Goal: Information Seeking & Learning: Learn about a topic

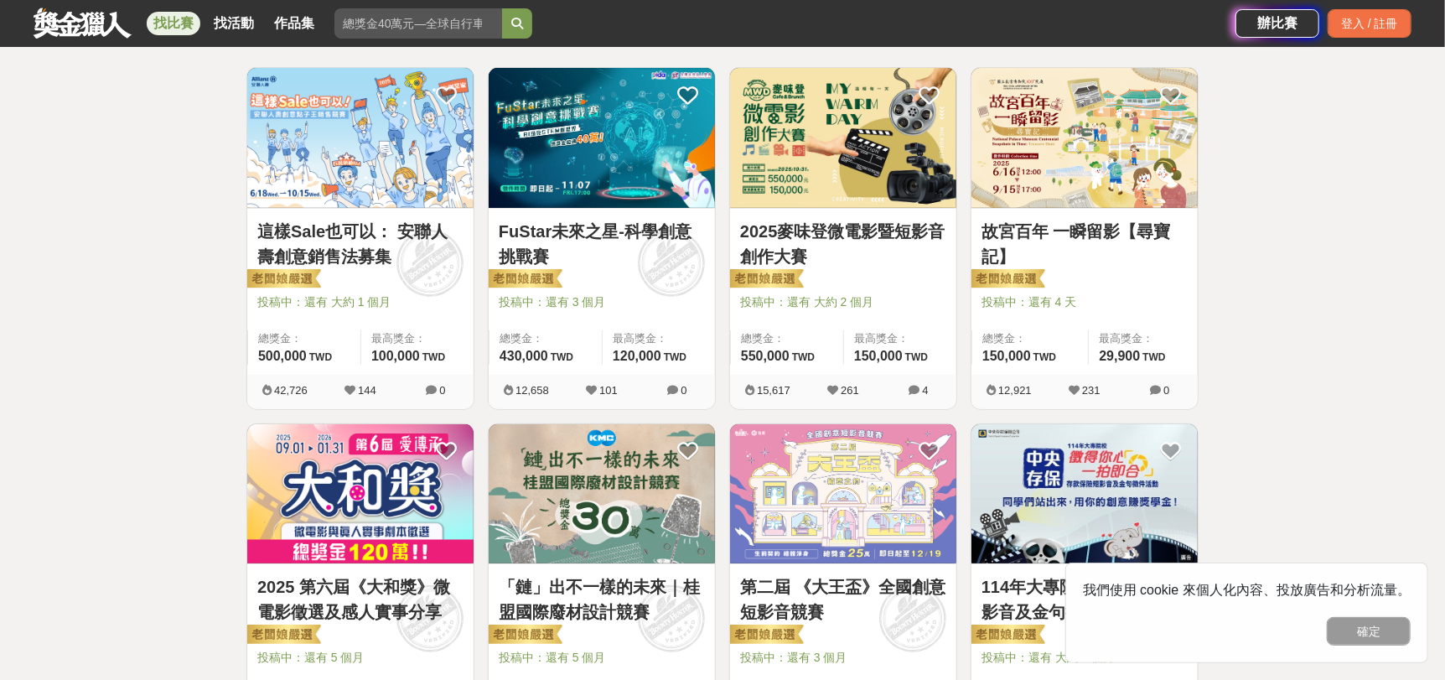
scroll to position [268, 0]
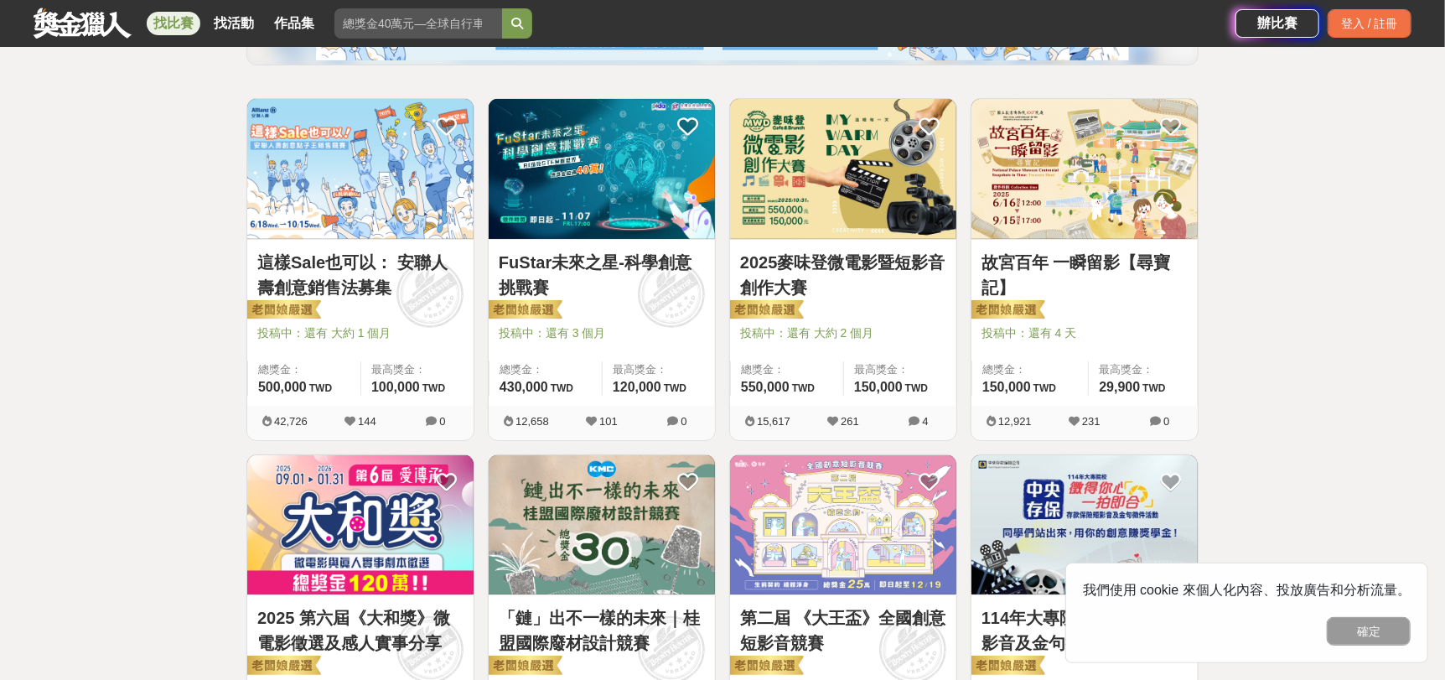
click at [1110, 176] on img at bounding box center [1084, 169] width 226 height 140
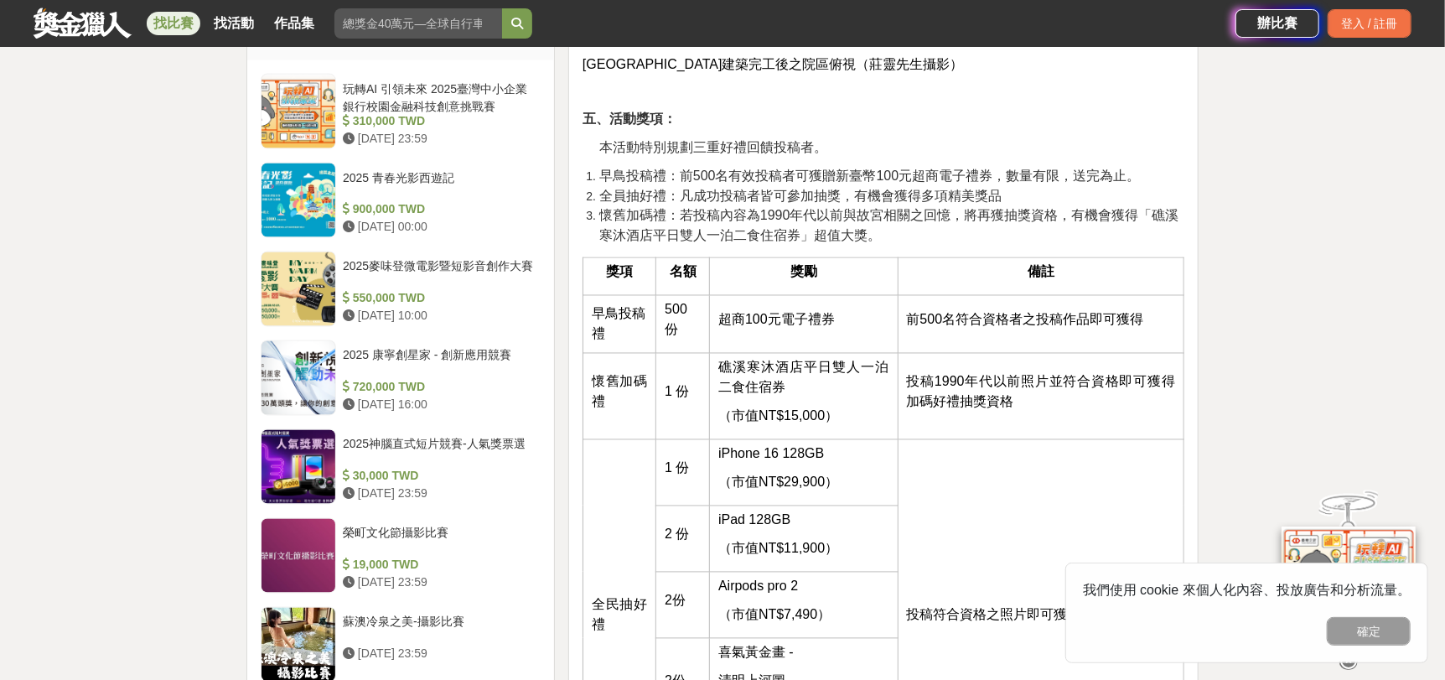
scroll to position [1710, 0]
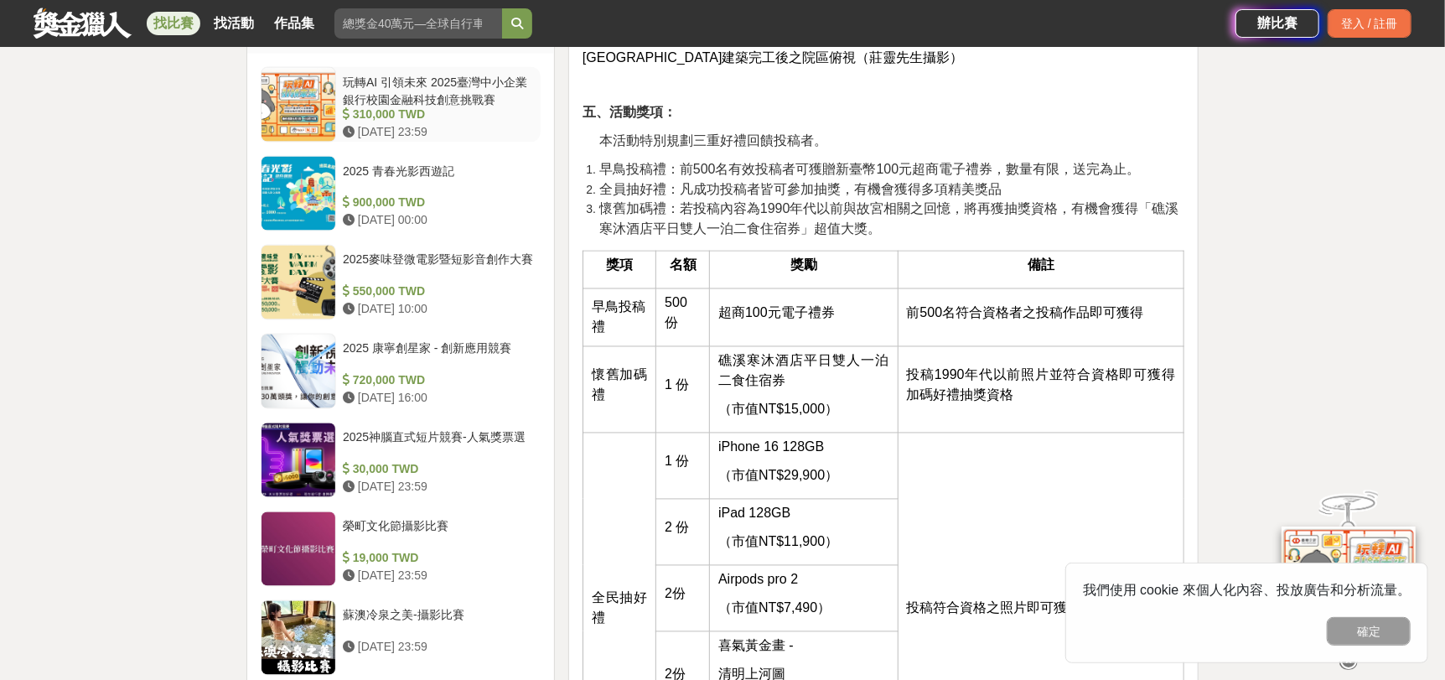
click at [315, 102] on div at bounding box center [299, 105] width 74 height 74
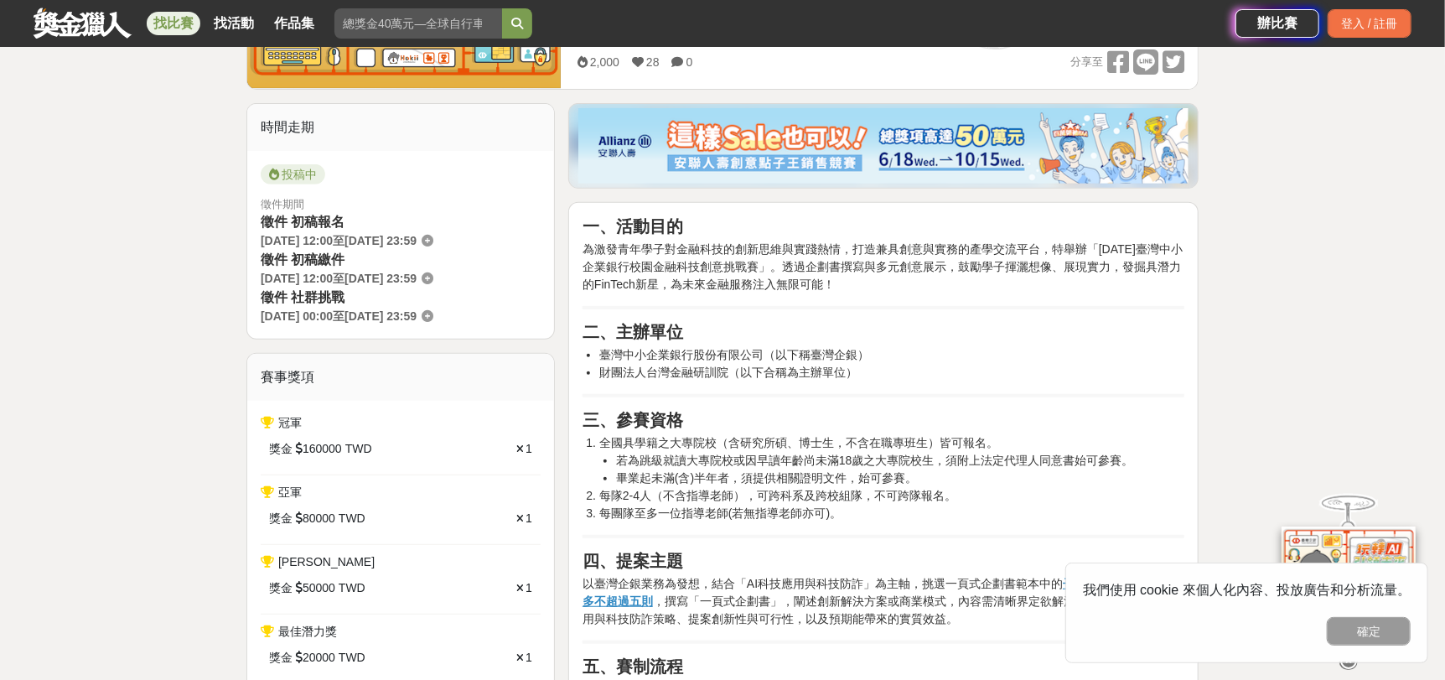
scroll to position [369, 0]
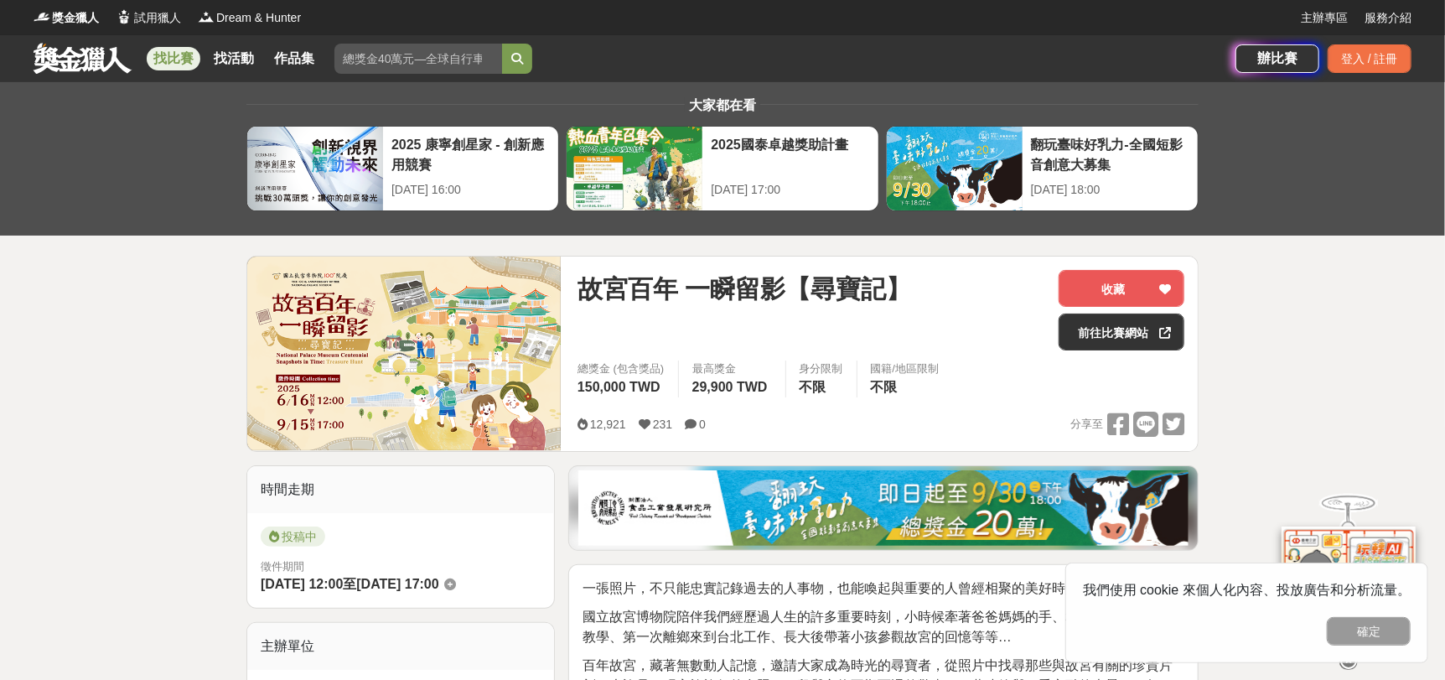
click at [176, 55] on link "找比賽" at bounding box center [174, 58] width 54 height 23
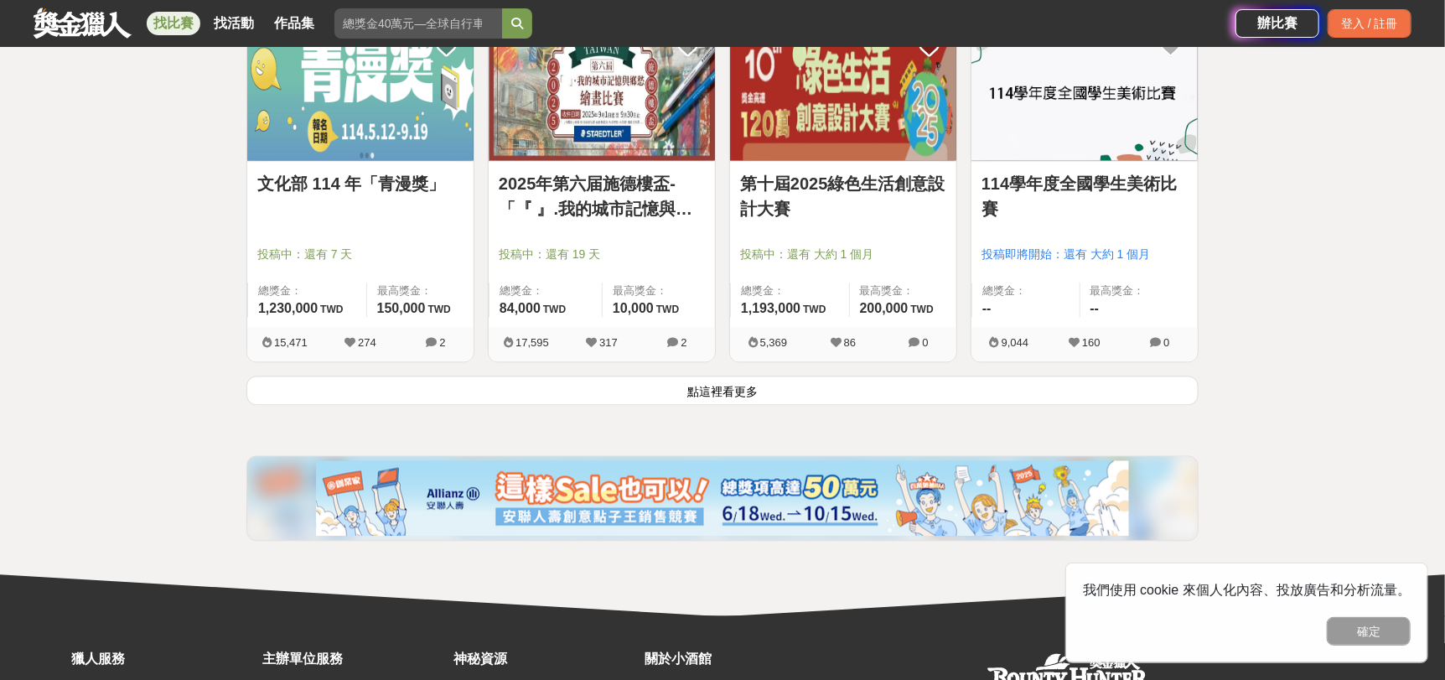
scroll to position [2131, 0]
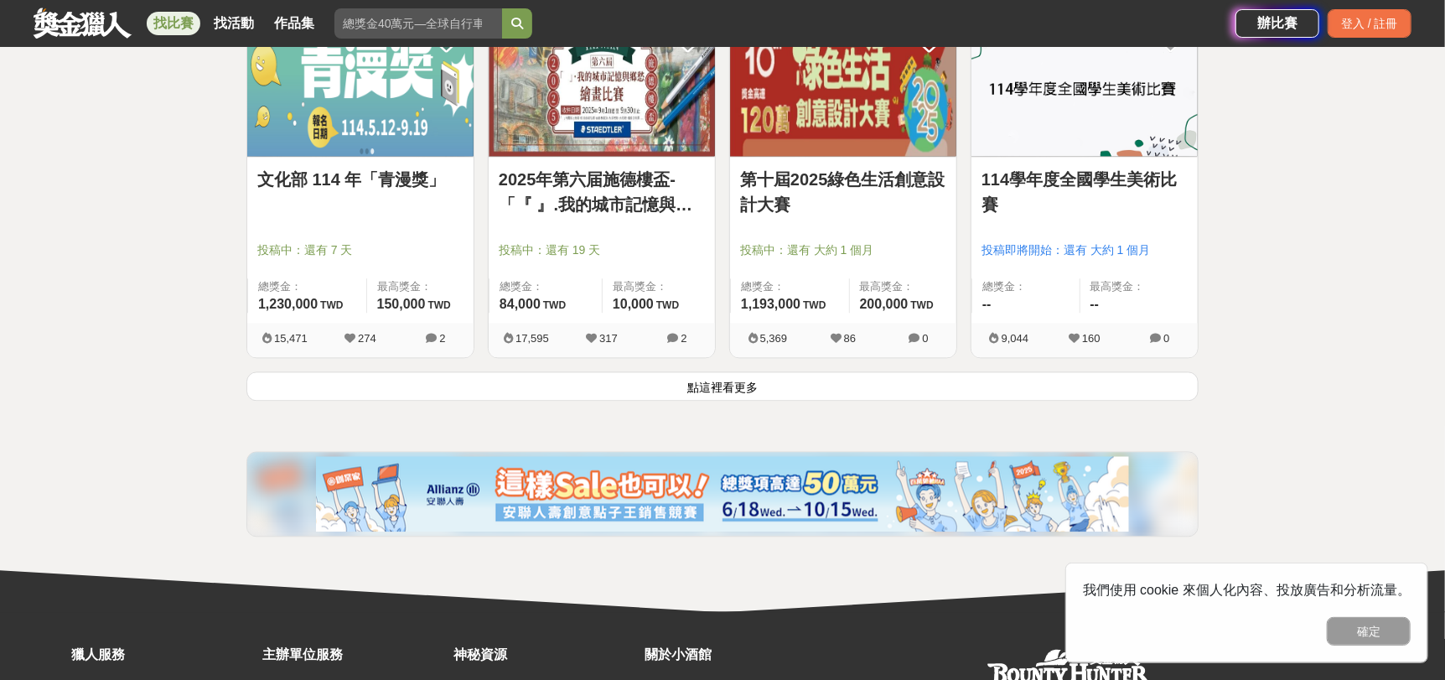
click at [725, 382] on button "點這裡看更多" at bounding box center [722, 385] width 952 height 29
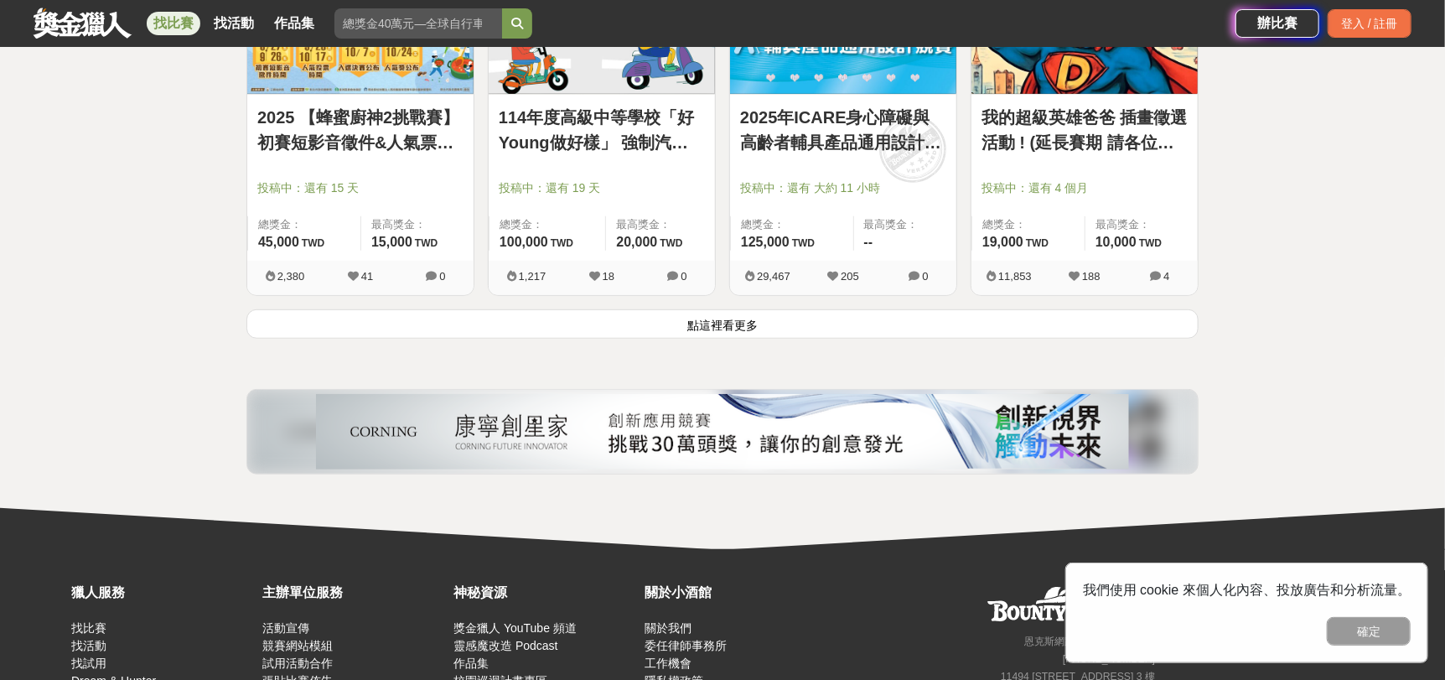
scroll to position [4334, 0]
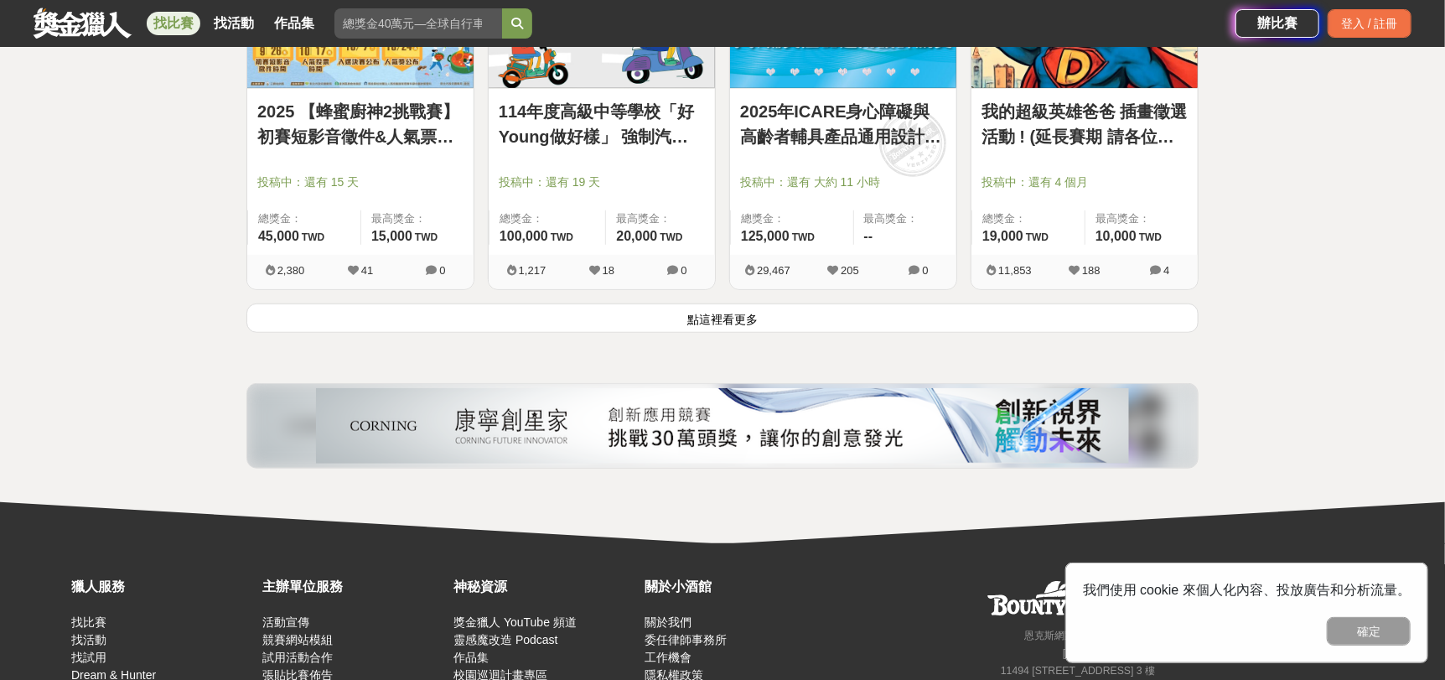
click at [728, 316] on button "點這裡看更多" at bounding box center [722, 317] width 952 height 29
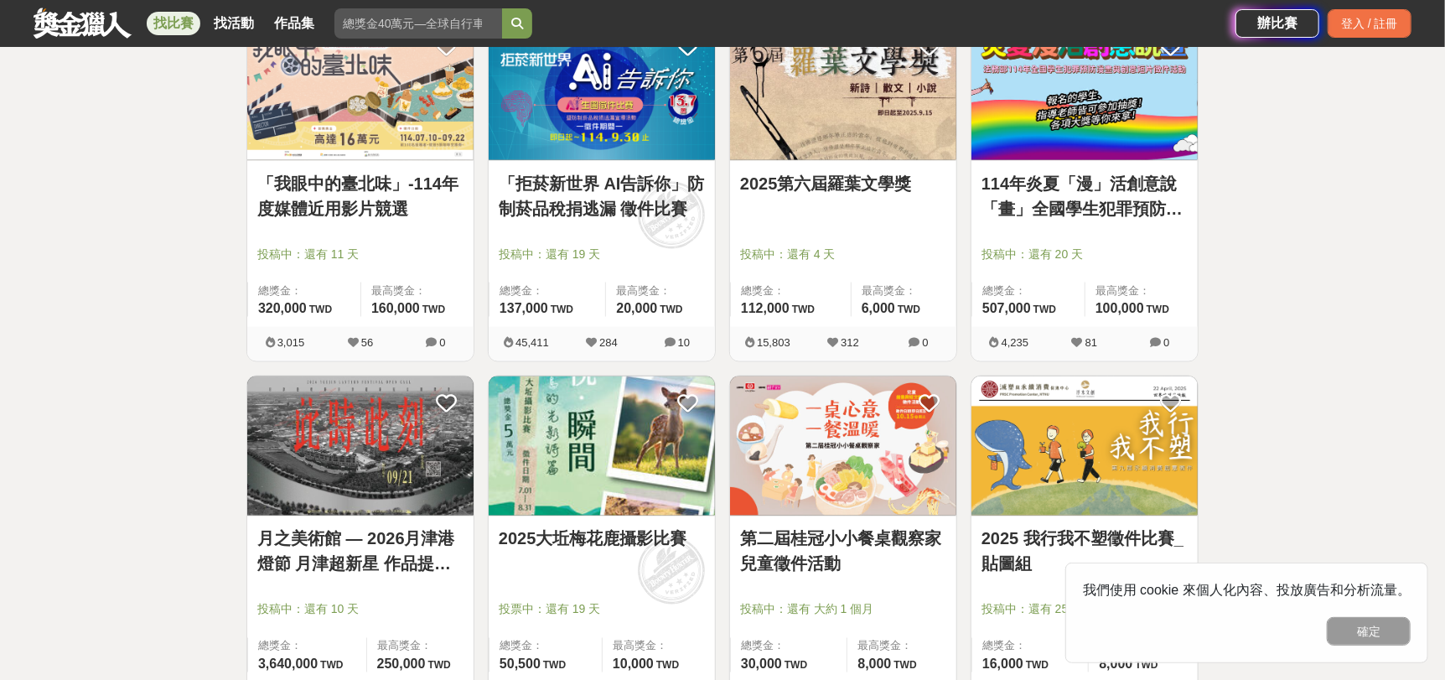
scroll to position [5338, 0]
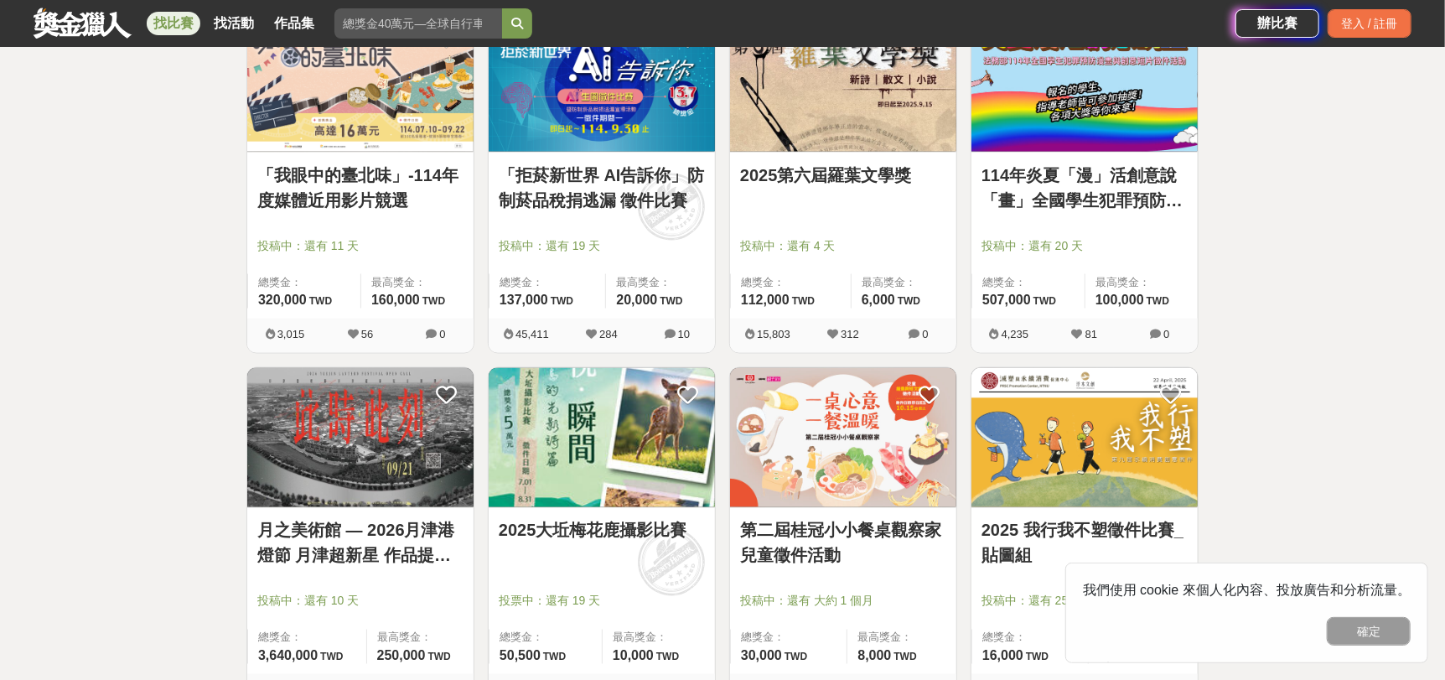
click at [326, 106] on img at bounding box center [360, 82] width 226 height 140
